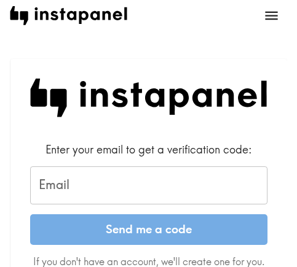
click at [102, 185] on input "Email" at bounding box center [148, 185] width 237 height 38
paste input "[EMAIL_ADDRESS][DOMAIN_NAME]"
type input "[EMAIL_ADDRESS][DOMAIN_NAME]"
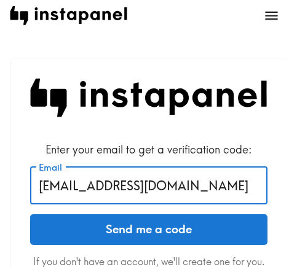
drag, startPoint x: 214, startPoint y: 187, endPoint x: 6, endPoint y: 187, distance: 207.5
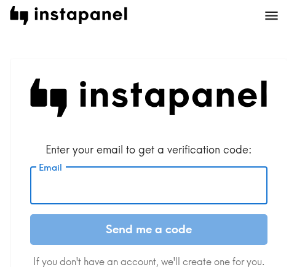
click at [147, 190] on input "Email" at bounding box center [148, 185] width 237 height 38
paste input "[EMAIL_ADDRESS][DOMAIN_NAME]"
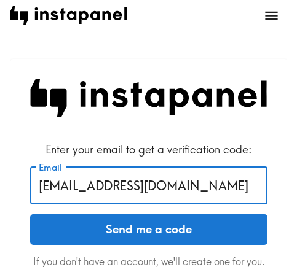
type input "[EMAIL_ADDRESS][DOMAIN_NAME]"
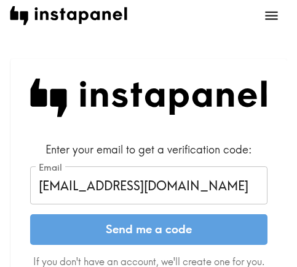
click at [99, 229] on button "Send me a code" at bounding box center [148, 229] width 237 height 31
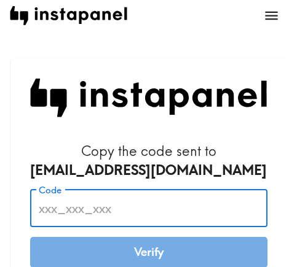
click at [117, 192] on input "Code" at bounding box center [148, 208] width 237 height 38
paste input "Y6k_nFq_3Bp"
type input "Y6k_nFq_3Bp"
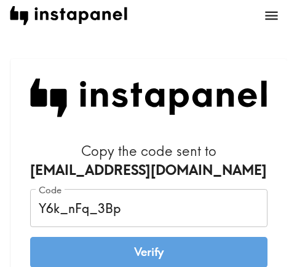
drag, startPoint x: 131, startPoint y: 251, endPoint x: 110, endPoint y: 251, distance: 21.5
click at [131, 251] on button "Verify" at bounding box center [148, 252] width 237 height 31
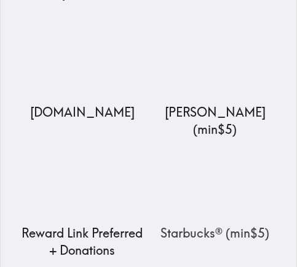
scroll to position [246, 0]
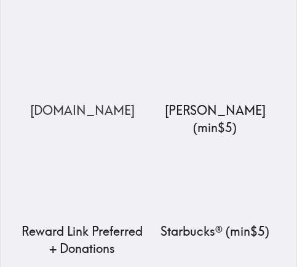
click at [93, 100] on img at bounding box center [82, 63] width 123 height 77
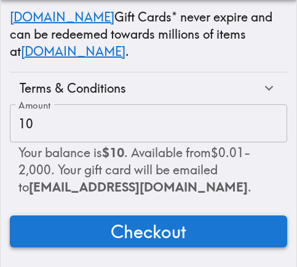
scroll to position [223, 0]
click at [128, 220] on span "Checkout" at bounding box center [149, 231] width 76 height 25
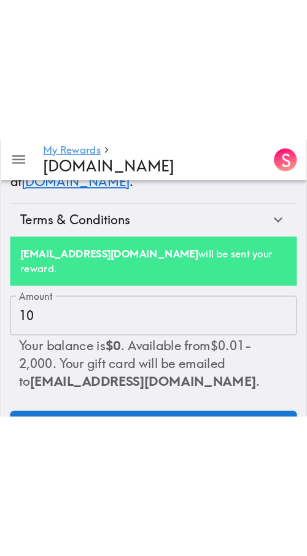
scroll to position [0, 0]
